Goal: Ask a question

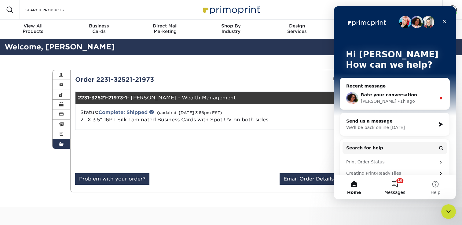
click at [394, 184] on button "10 Messages" at bounding box center [394, 187] width 41 height 24
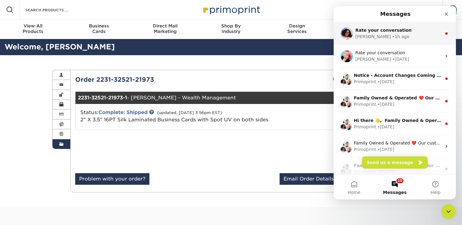
click at [392, 34] on div "• 1h ago" at bounding box center [400, 37] width 17 height 6
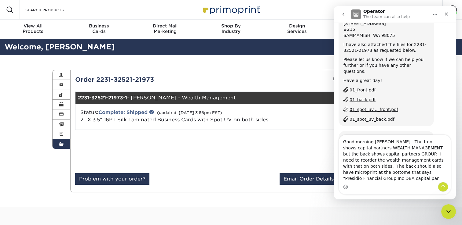
scroll to position [425, 0]
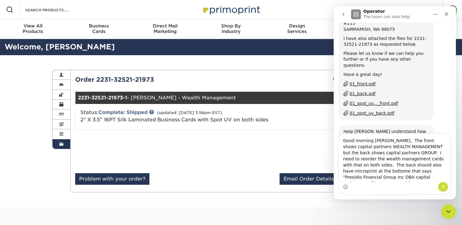
type textarea "Good morning [PERSON_NAME], The front shows capital partners WEALTH MANAGEMENT …"
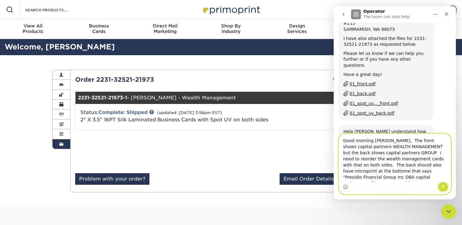
click at [444, 187] on icon "Send a message…" at bounding box center [442, 187] width 3 height 4
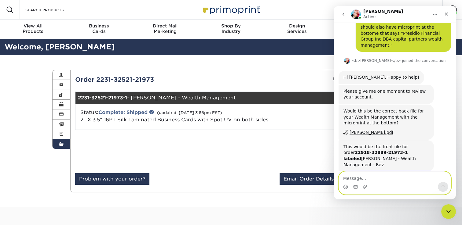
scroll to position [629, 0]
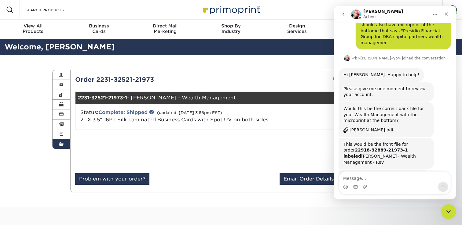
click at [371, 127] on div "[PERSON_NAME].pdf" at bounding box center [371, 130] width 44 height 6
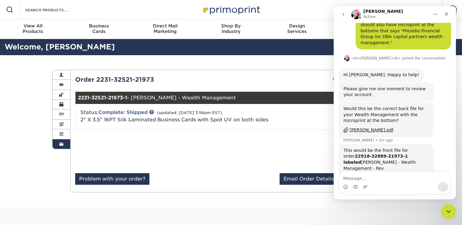
scroll to position [635, 0]
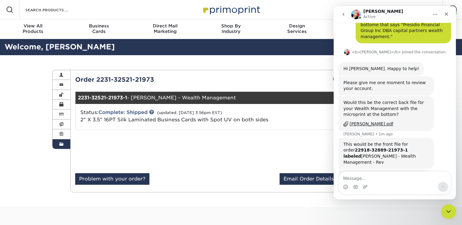
click at [355, 184] on div "Intercom messenger" at bounding box center [355, 187] width 5 height 10
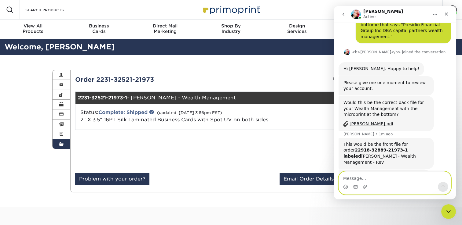
click at [355, 178] on textarea "Message…" at bounding box center [395, 177] width 112 height 10
type textarea "Yup, thats the one."
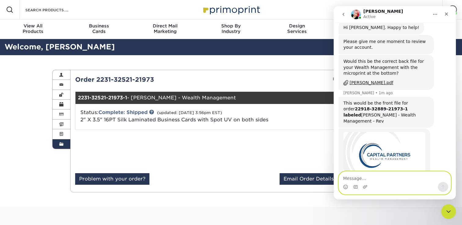
scroll to position [677, 0]
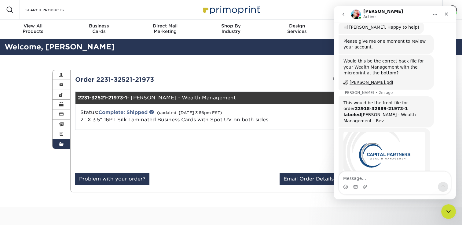
click at [60, 145] on span at bounding box center [61, 144] width 4 height 5
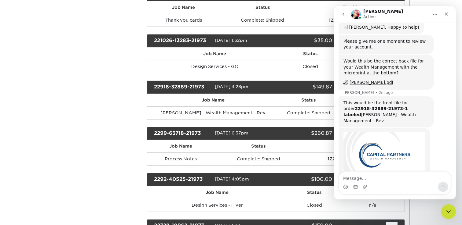
scroll to position [177, 0]
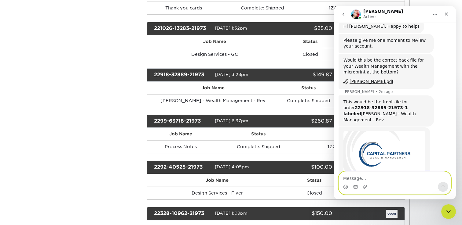
click at [363, 181] on textarea "Message…" at bounding box center [395, 177] width 112 height 10
type textarea "Sure, that is what I got last time?"
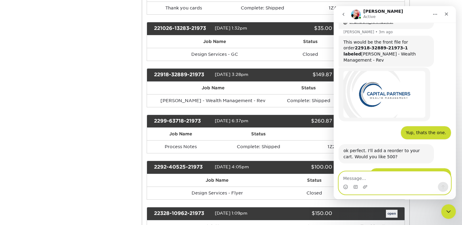
scroll to position [758, 0]
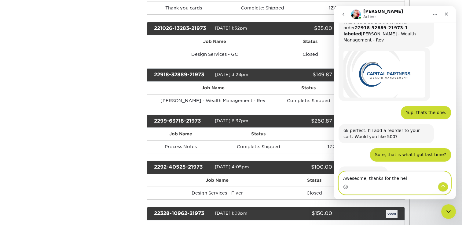
type textarea "Aweseome, thanks for the help"
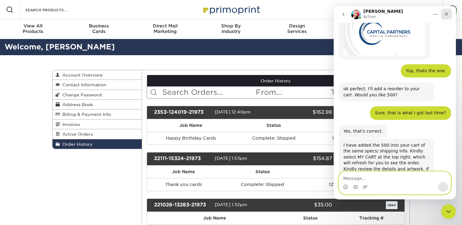
scroll to position [800, 0]
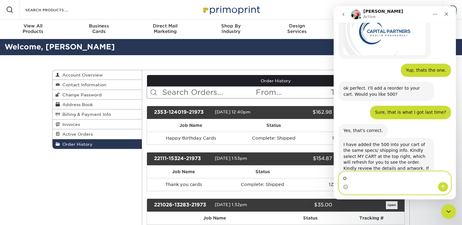
type textarea "O"
type textarea "I"
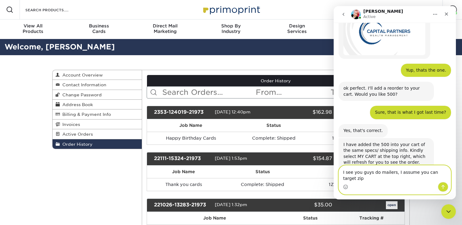
scroll to position [806, 0]
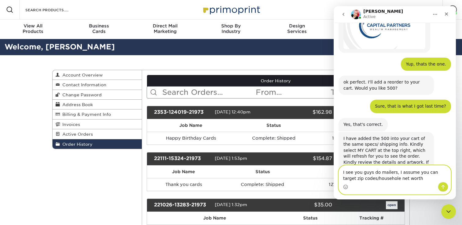
type textarea "I see you guys do mailers, I assume you can target zip codes/househole net wort…"
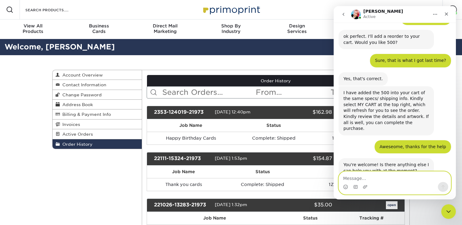
scroll to position [855, 0]
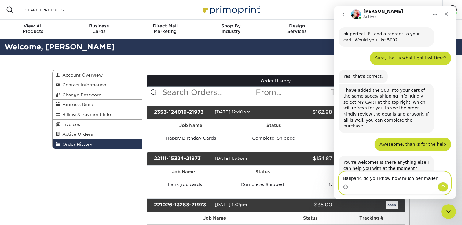
type textarea "Ballpark, do you know how much per mailer?"
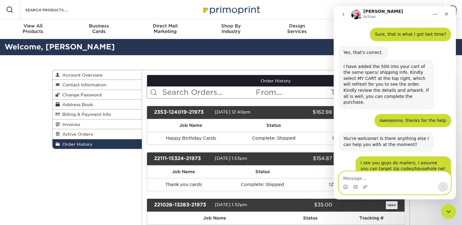
scroll to position [879, 0]
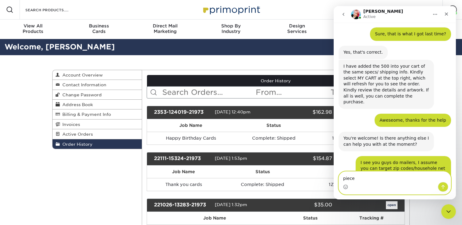
type textarea "piece?"
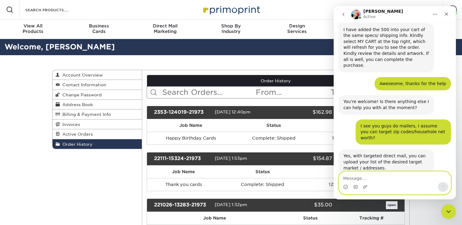
scroll to position [916, 0]
